Goal: Find specific page/section: Find specific page/section

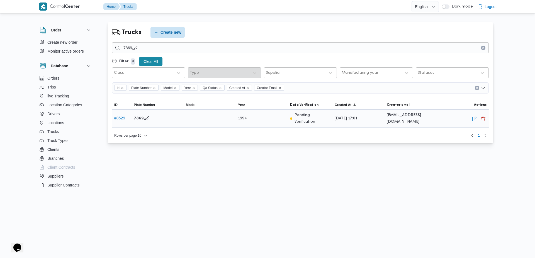
click at [126, 117] on div "# 8529" at bounding box center [122, 118] width 20 height 11
click at [50, 87] on span "Trips" at bounding box center [51, 87] width 9 height 7
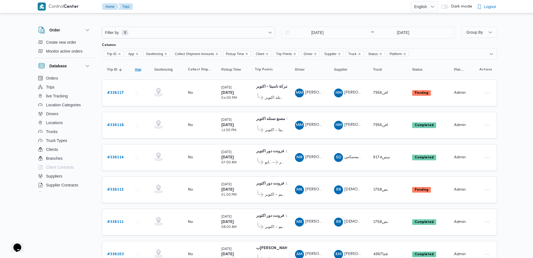
click at [137, 67] on span "App" at bounding box center [138, 69] width 6 height 4
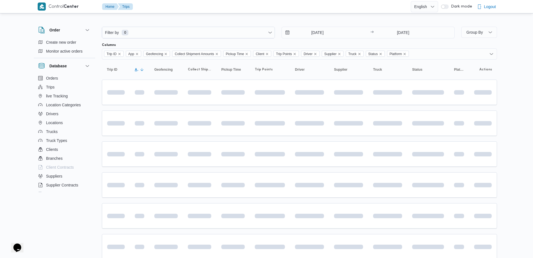
click at [137, 67] on span "App" at bounding box center [137, 69] width 4 height 4
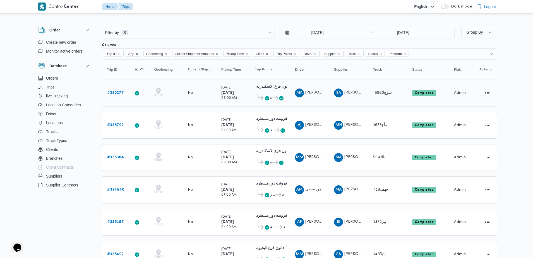
click at [118, 94] on b "# 335277" at bounding box center [115, 93] width 17 height 4
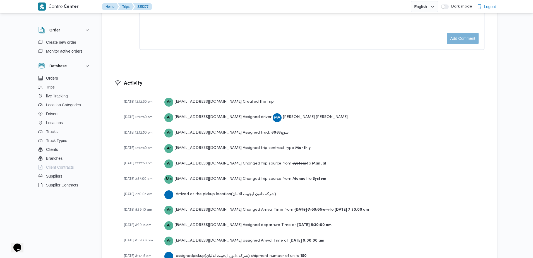
scroll to position [825, 0]
